Goal: Task Accomplishment & Management: Use online tool/utility

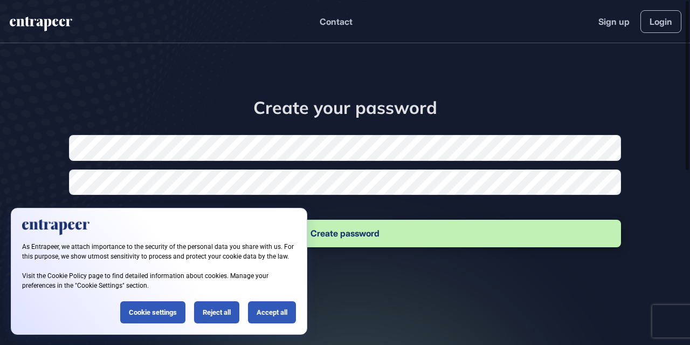
scroll to position [1, 1]
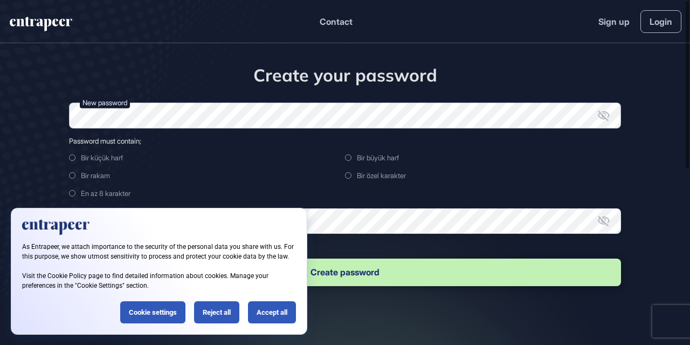
click at [318, 150] on form "New password Password must contain; Bir küçük harf Bir büyük harf Bir rakam Bir…" at bounding box center [345, 194] width 552 height 185
click at [218, 314] on div "Reject all" at bounding box center [216, 312] width 45 height 22
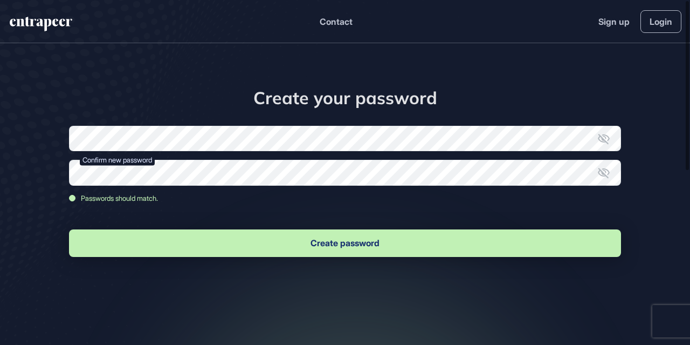
click at [403, 239] on button "Create password" at bounding box center [345, 242] width 552 height 27
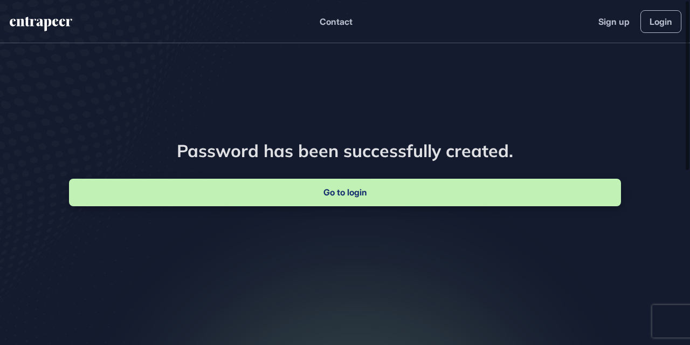
click at [391, 207] on div "Password has been successfully created. Go to login" at bounding box center [345, 196] width 690 height 306
click at [369, 200] on link "Go to login" at bounding box center [345, 191] width 552 height 27
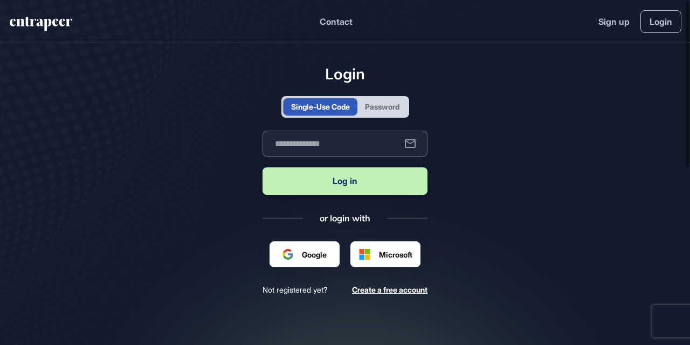
click at [324, 150] on input "text" at bounding box center [345, 143] width 165 height 26
type input "**********"
drag, startPoint x: 327, startPoint y: 155, endPoint x: 321, endPoint y: 179, distance: 24.9
click at [321, 179] on button "Log in" at bounding box center [345, 180] width 165 height 27
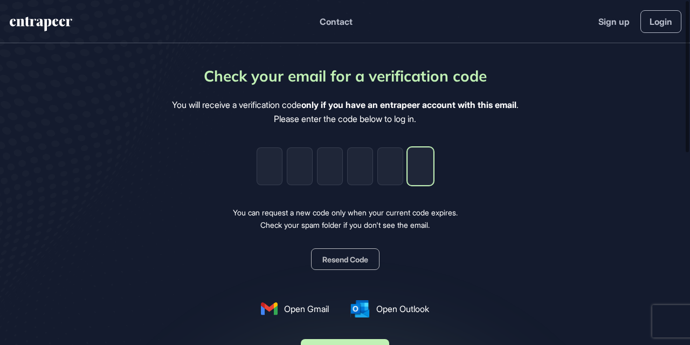
paste input "*"
type input "*"
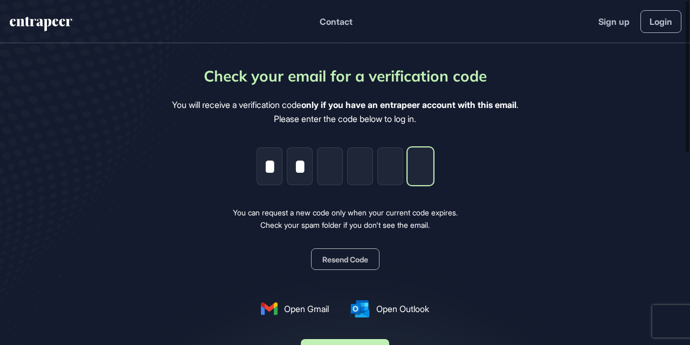
type input "*"
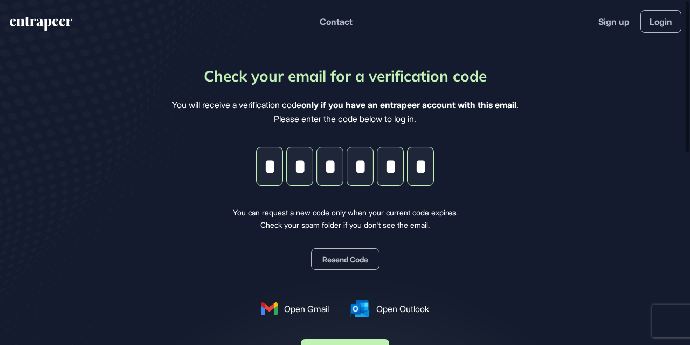
click at [376, 258] on button "Resend Code" at bounding box center [345, 259] width 68 height 22
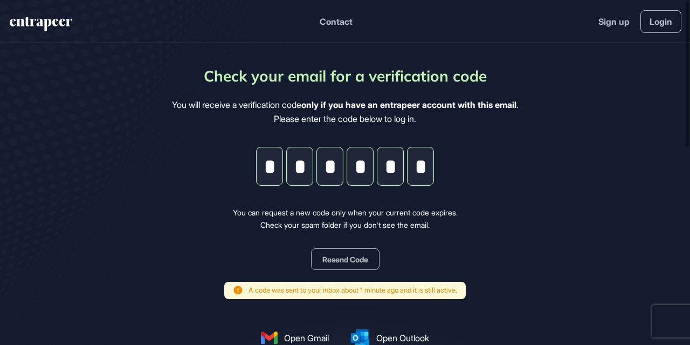
click at [443, 216] on div "You can request a new code only when your current code expires. Check your spam…" at bounding box center [345, 218] width 225 height 24
click at [426, 178] on input "*" at bounding box center [421, 166] width 26 height 38
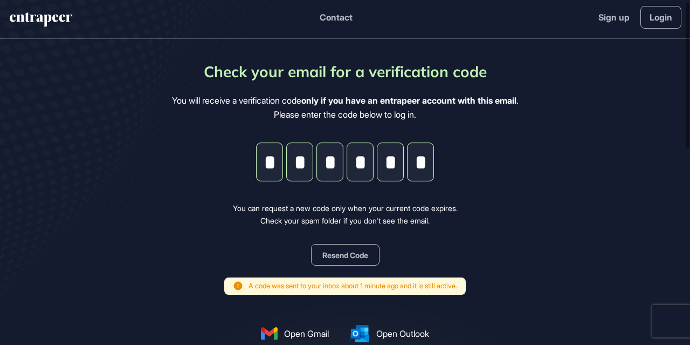
scroll to position [4, 0]
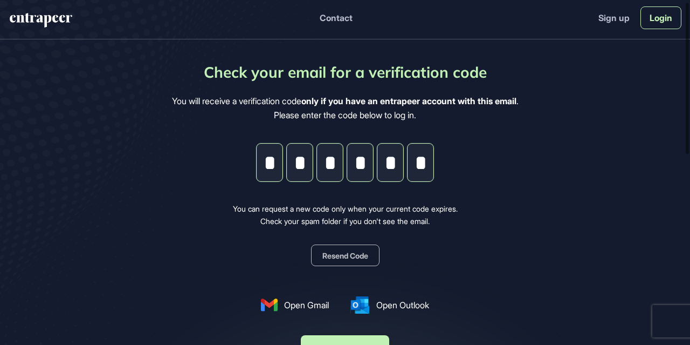
click at [656, 21] on link "Login" at bounding box center [660, 17] width 41 height 23
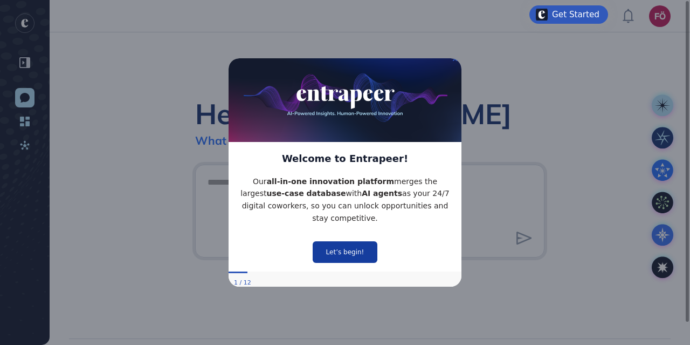
click at [345, 248] on button "Let’s begin!" at bounding box center [345, 252] width 65 height 22
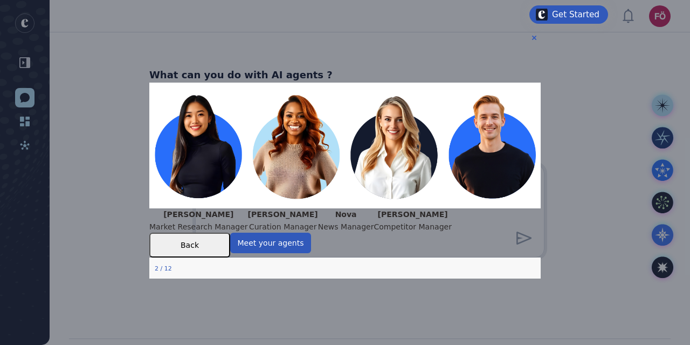
click at [485, 166] on img at bounding box center [344, 145] width 391 height 126
click at [451, 225] on p "Competitor Manager" at bounding box center [413, 226] width 78 height 12
click at [523, 85] on img at bounding box center [344, 145] width 391 height 126
click at [493, 126] on img at bounding box center [344, 145] width 391 height 126
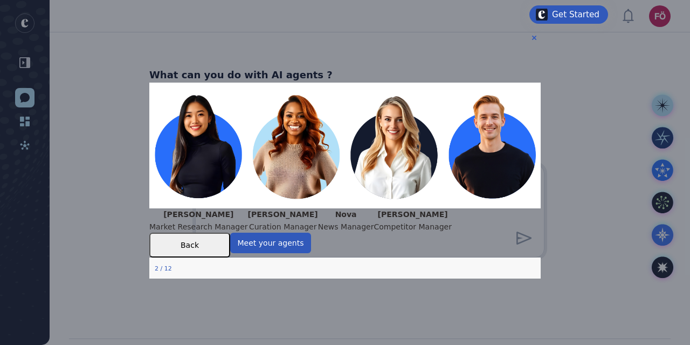
click at [490, 126] on img at bounding box center [344, 145] width 391 height 126
click at [311, 252] on button "Meet your agents" at bounding box center [270, 242] width 81 height 20
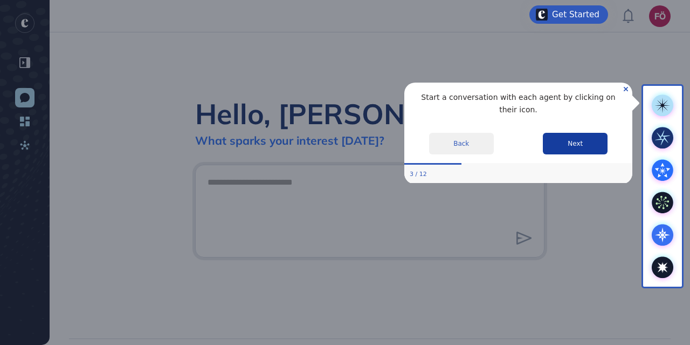
click at [553, 132] on button "Next" at bounding box center [575, 143] width 65 height 22
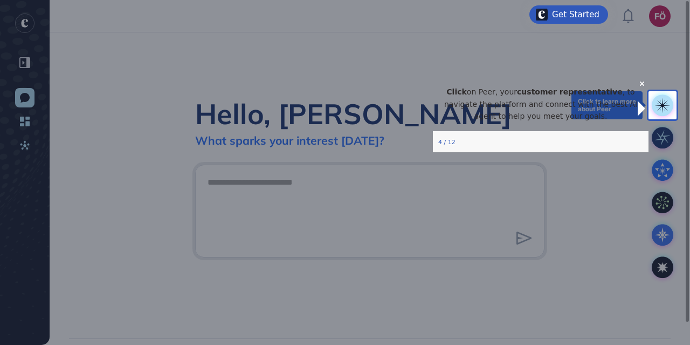
click at [666, 98] on rect at bounding box center [663, 105] width 22 height 22
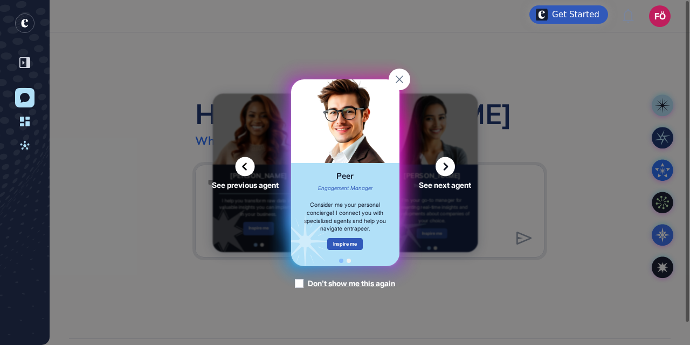
click at [591, 53] on div "See previous agent See next agent Peer Engagement Manager Consider me your pers…" at bounding box center [345, 172] width 690 height 345
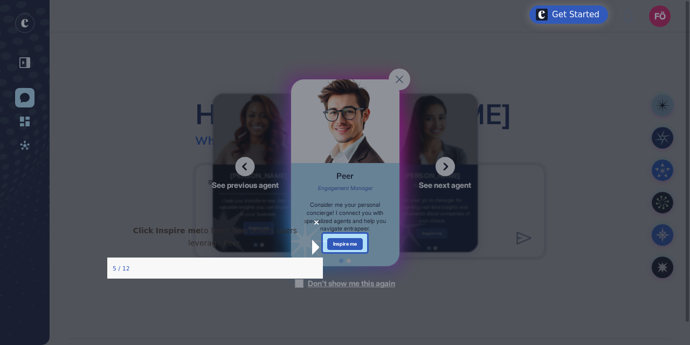
click at [404, 76] on div at bounding box center [528, 172] width 323 height 345
click at [302, 232] on div "Click Inspire me to learn how others users leverage Peer." at bounding box center [215, 237] width 216 height 42
click at [314, 224] on icon "Close Preview" at bounding box center [316, 222] width 4 height 4
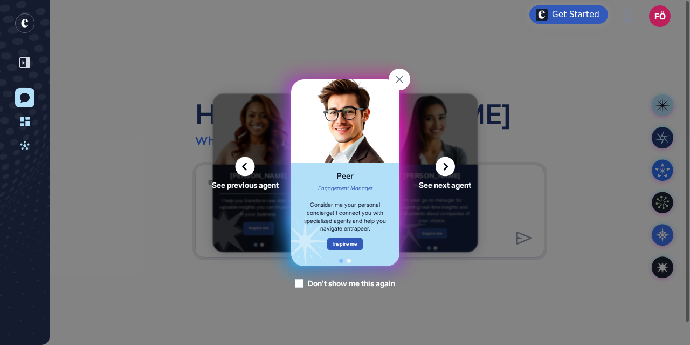
click at [319, 282] on div "Don't show me this again" at bounding box center [351, 283] width 87 height 11
click at [402, 75] on icon at bounding box center [399, 79] width 8 height 8
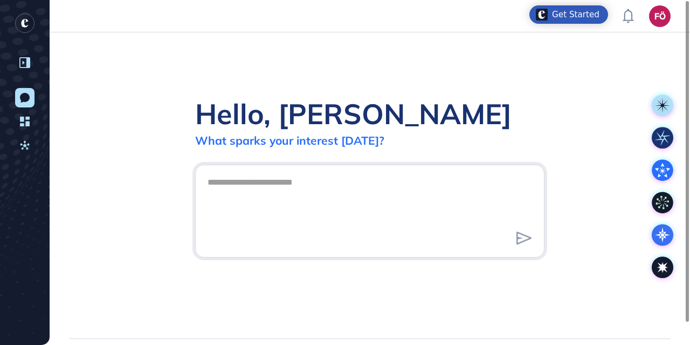
click at [23, 66] on icon at bounding box center [24, 62] width 11 height 11
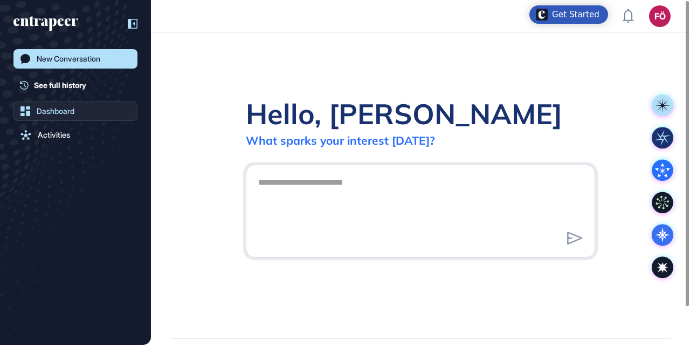
click at [51, 105] on link "Dashboard" at bounding box center [75, 110] width 124 height 19
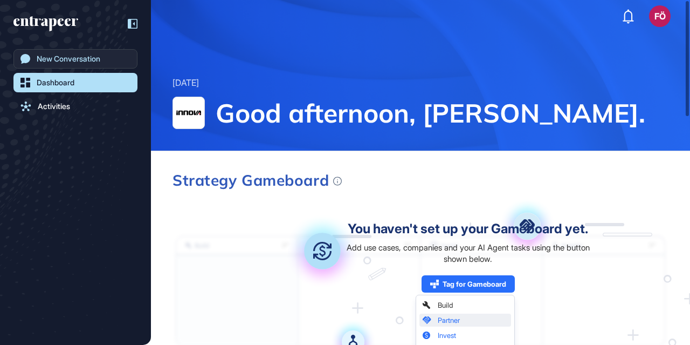
click at [95, 56] on div "New Conversation" at bounding box center [69, 58] width 64 height 9
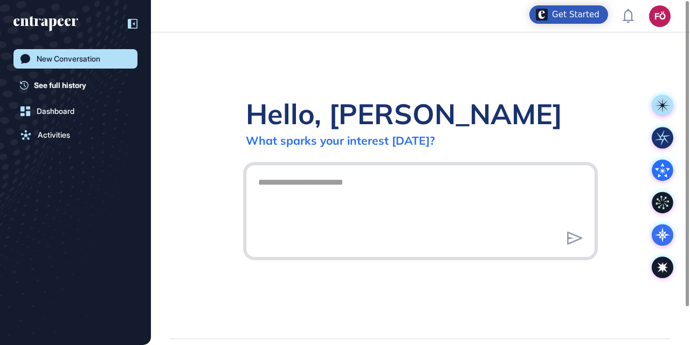
click at [385, 197] on textarea at bounding box center [420, 208] width 337 height 75
